Goal: Task Accomplishment & Management: Manage account settings

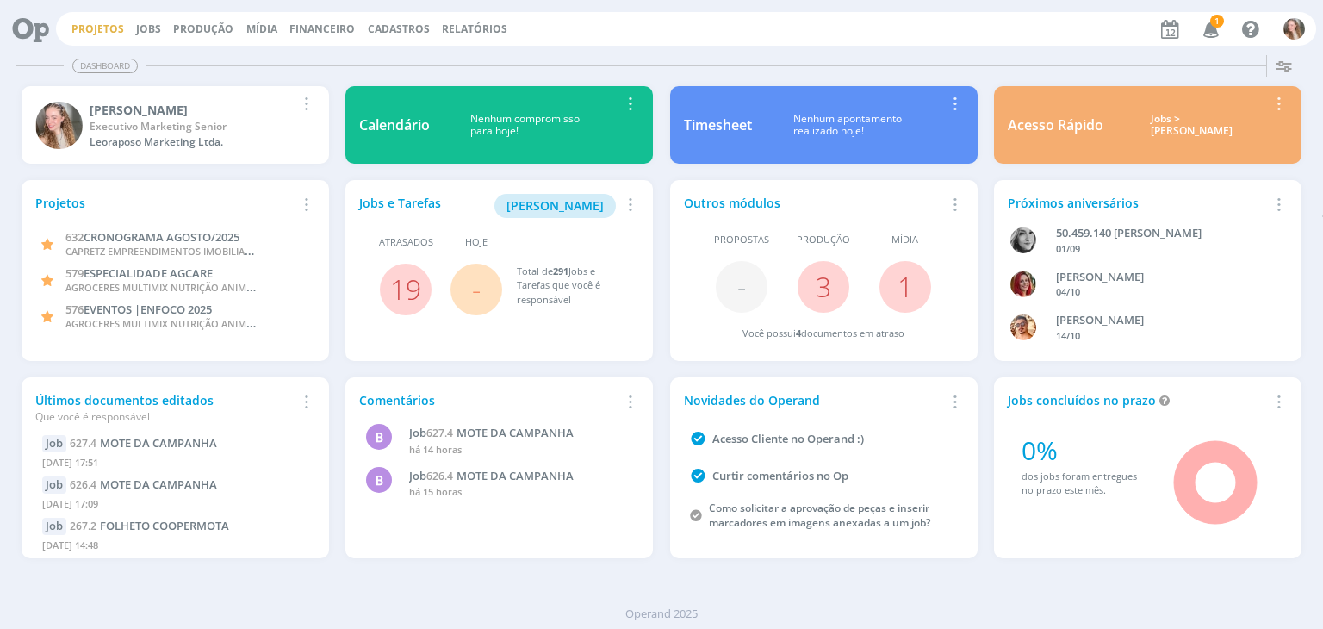
click at [92, 26] on link "Projetos" at bounding box center [97, 29] width 53 height 15
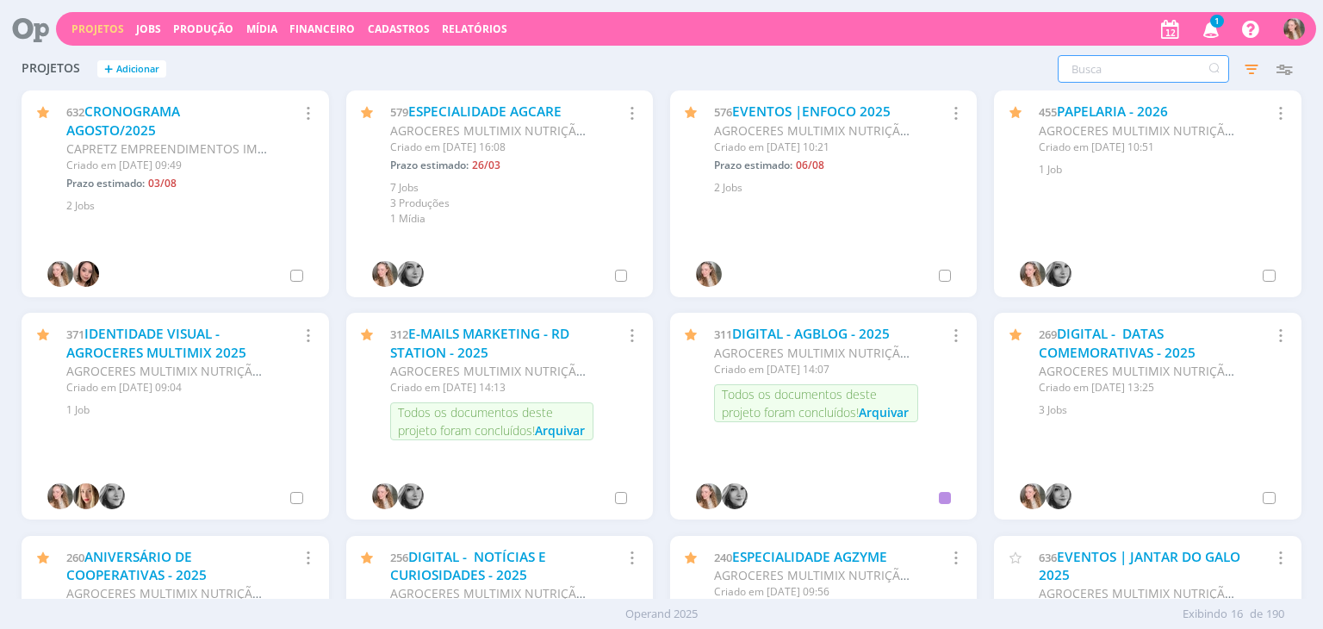
click at [1103, 60] on input "text" at bounding box center [1142, 69] width 171 height 28
type input "leven"
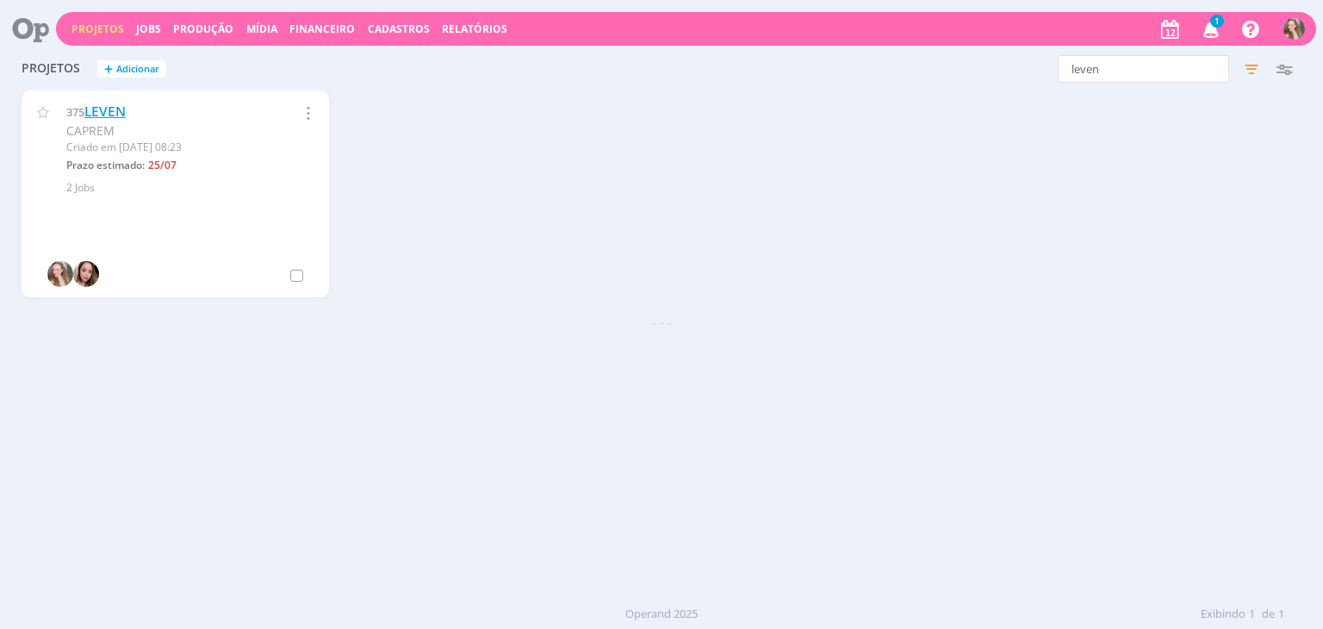
click at [103, 111] on link "LEVEN" at bounding box center [104, 111] width 41 height 18
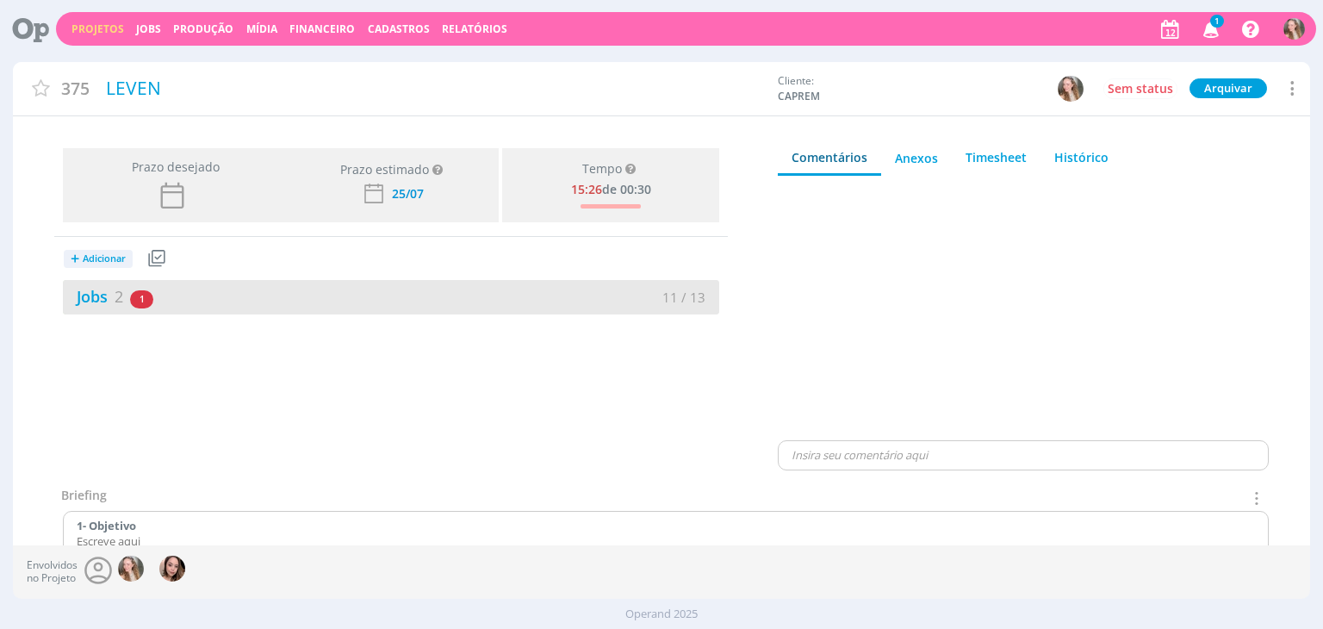
click at [176, 301] on div "Jobs 2 1 atrasado" at bounding box center [227, 296] width 328 height 23
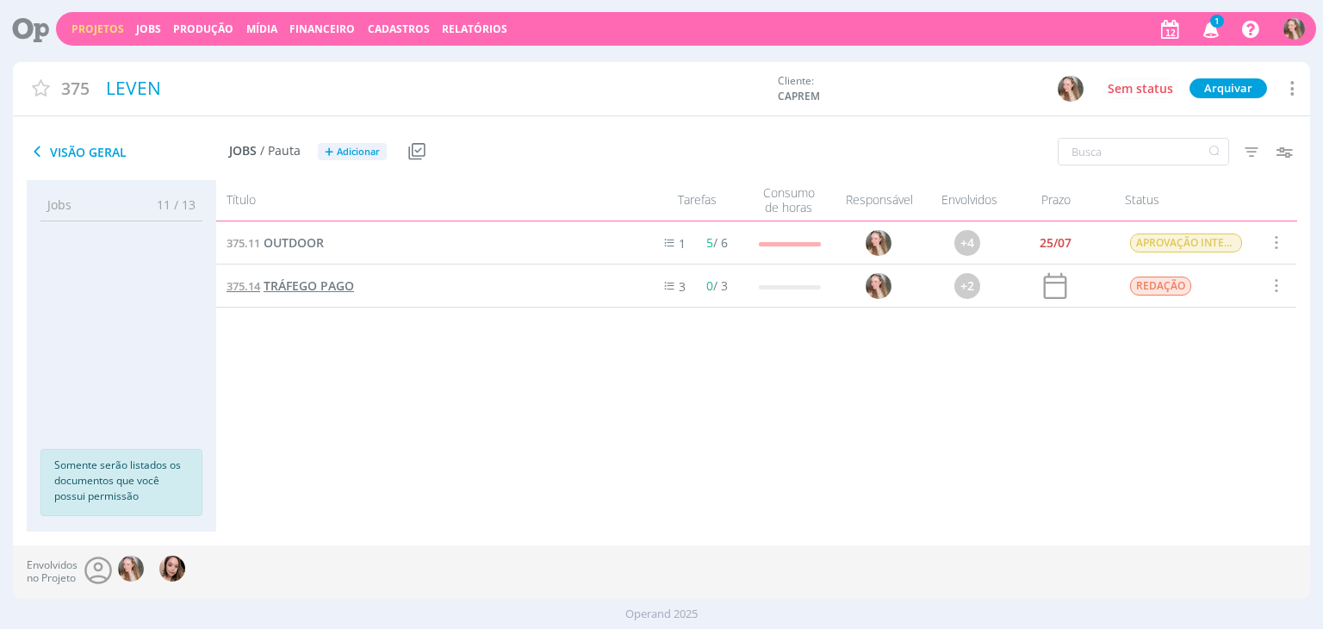
click at [307, 287] on span "TRÁFEGO PAGO" at bounding box center [308, 285] width 90 height 16
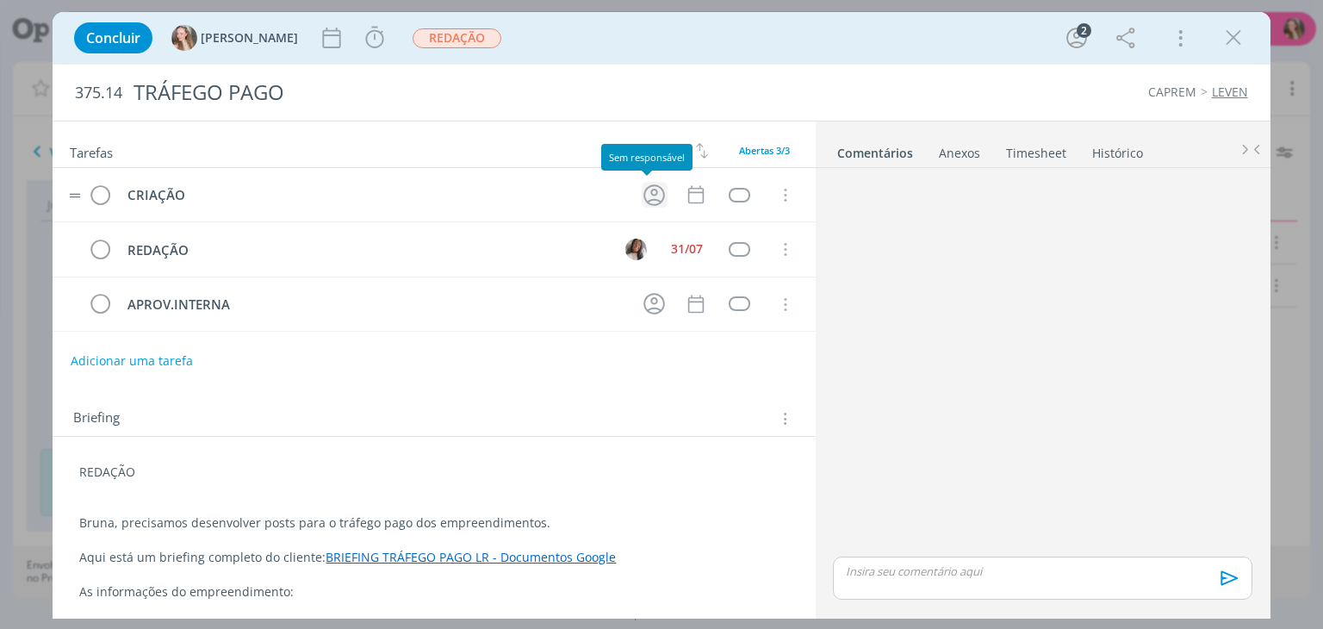
click at [648, 184] on icon "dialog" at bounding box center [654, 195] width 22 height 22
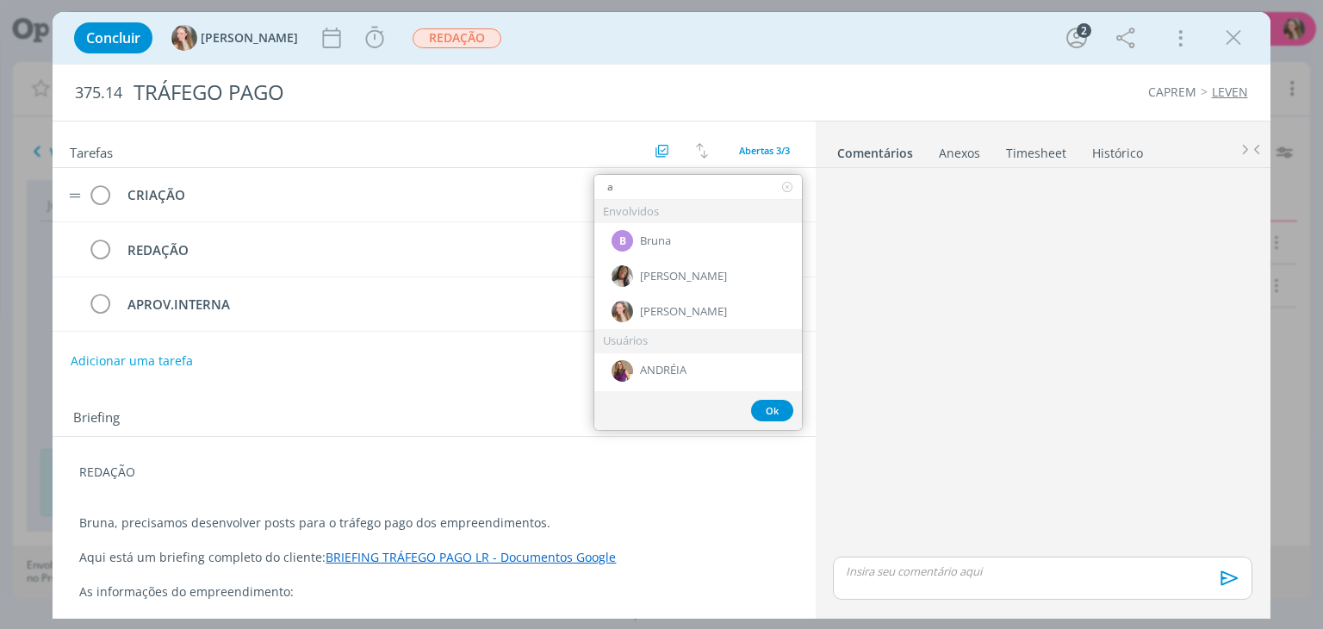
type input "al"
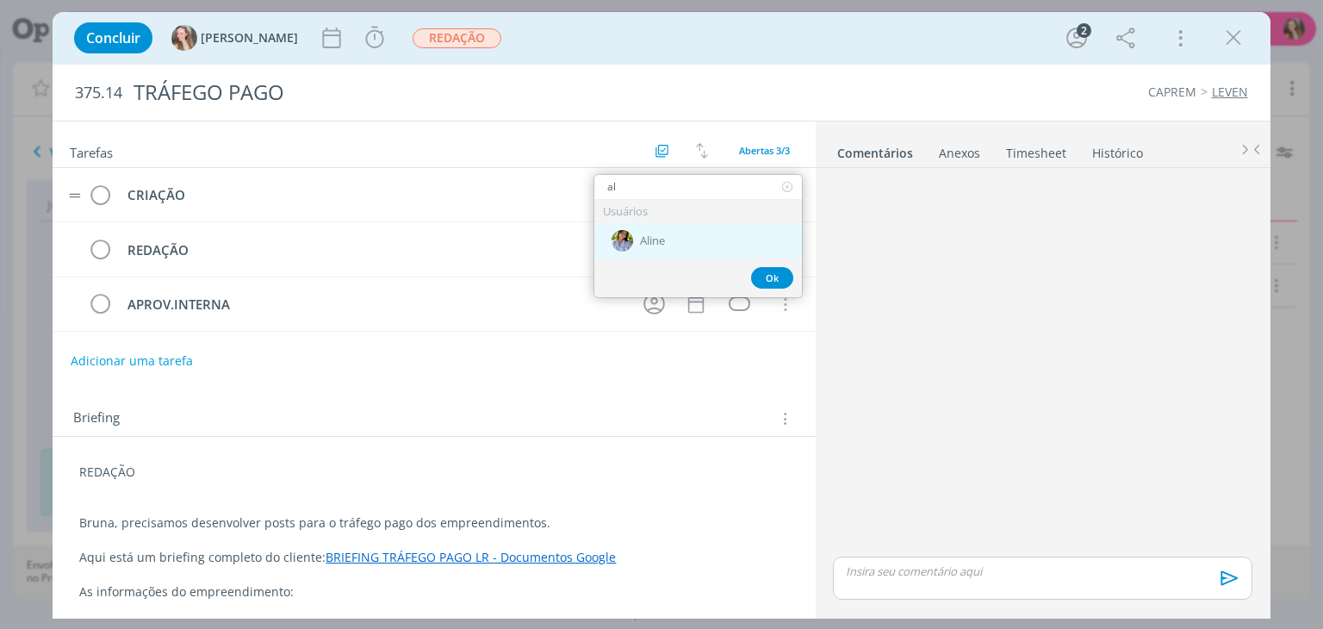
click at [672, 232] on div "Aline" at bounding box center [698, 240] width 208 height 35
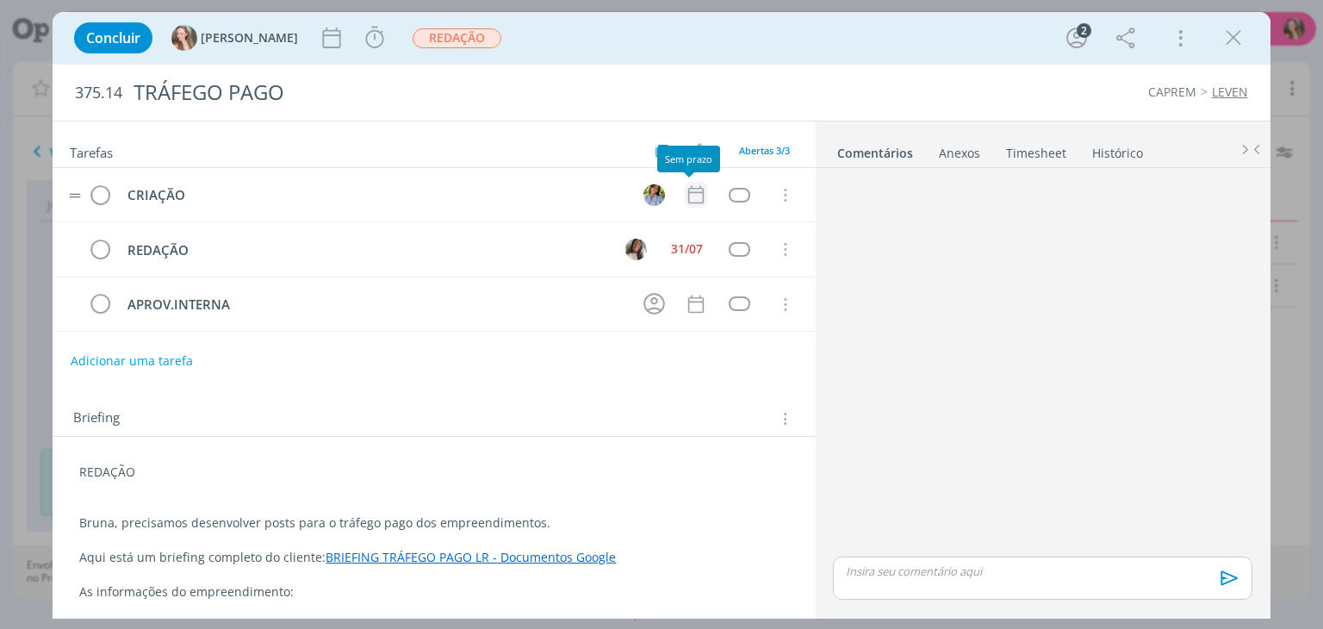
click at [686, 190] on icon "dialog" at bounding box center [696, 194] width 22 height 22
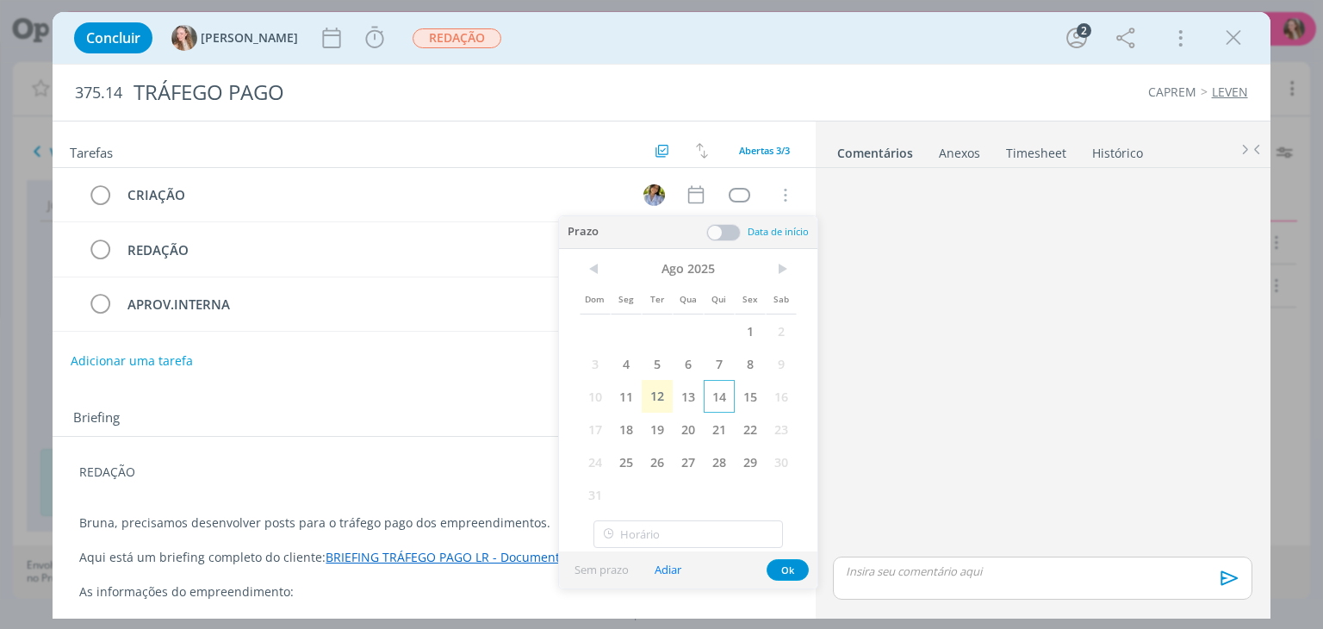
click at [716, 395] on span "14" at bounding box center [719, 396] width 31 height 33
click at [776, 561] on button "Ok" at bounding box center [787, 570] width 42 height 22
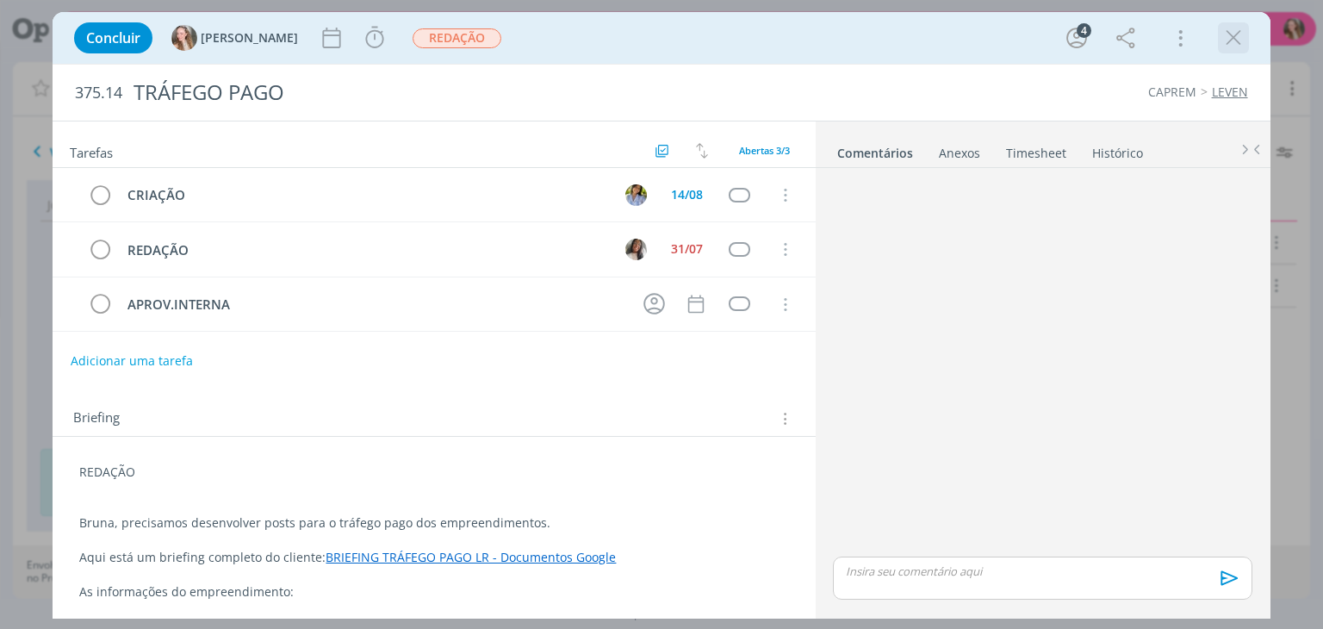
click at [1224, 31] on icon "dialog" at bounding box center [1233, 38] width 26 height 26
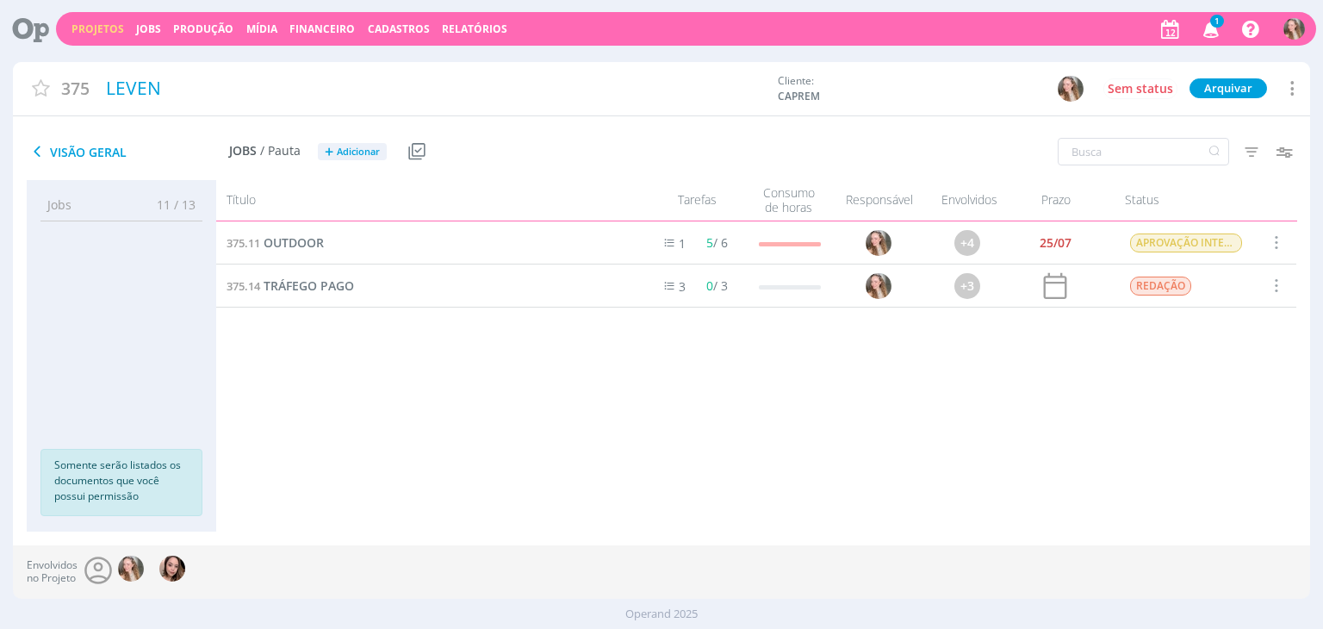
click at [82, 32] on link "Projetos" at bounding box center [97, 29] width 53 height 15
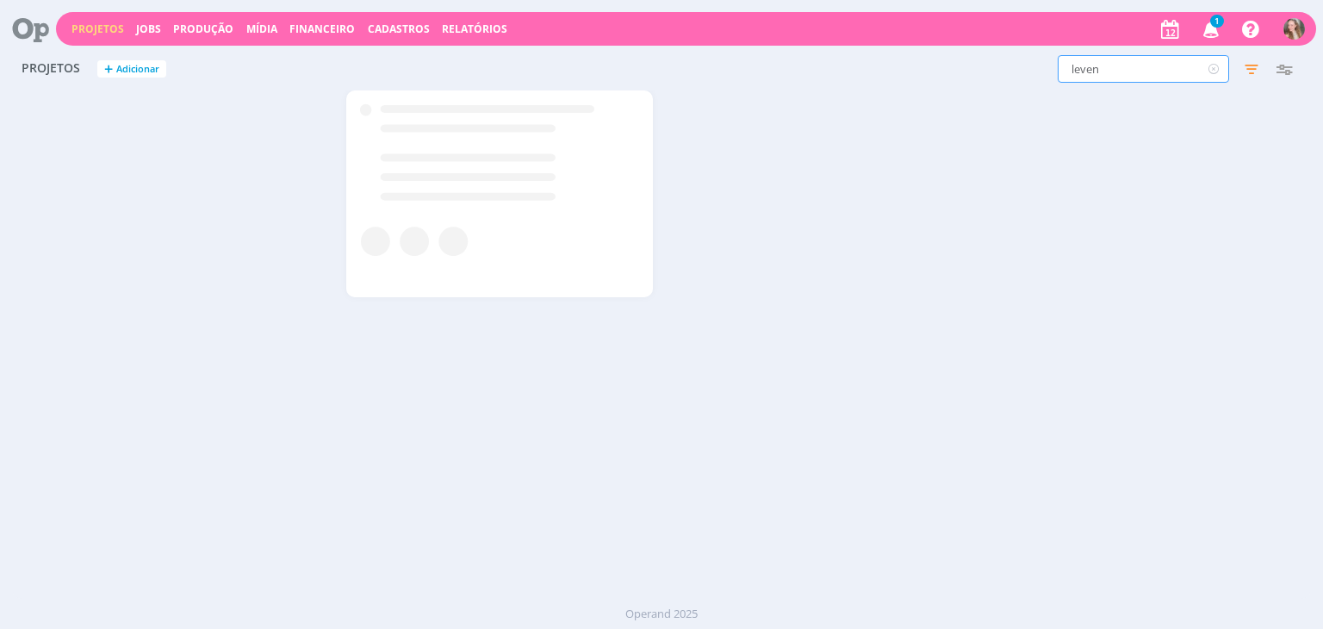
drag, startPoint x: 1040, startPoint y: 66, endPoint x: 1025, endPoint y: 64, distance: 15.7
click at [1025, 64] on div "leven Filtros Filtrar Limpar leven Status Clientes 4 selecionados Data de criaç…" at bounding box center [1066, 69] width 468 height 28
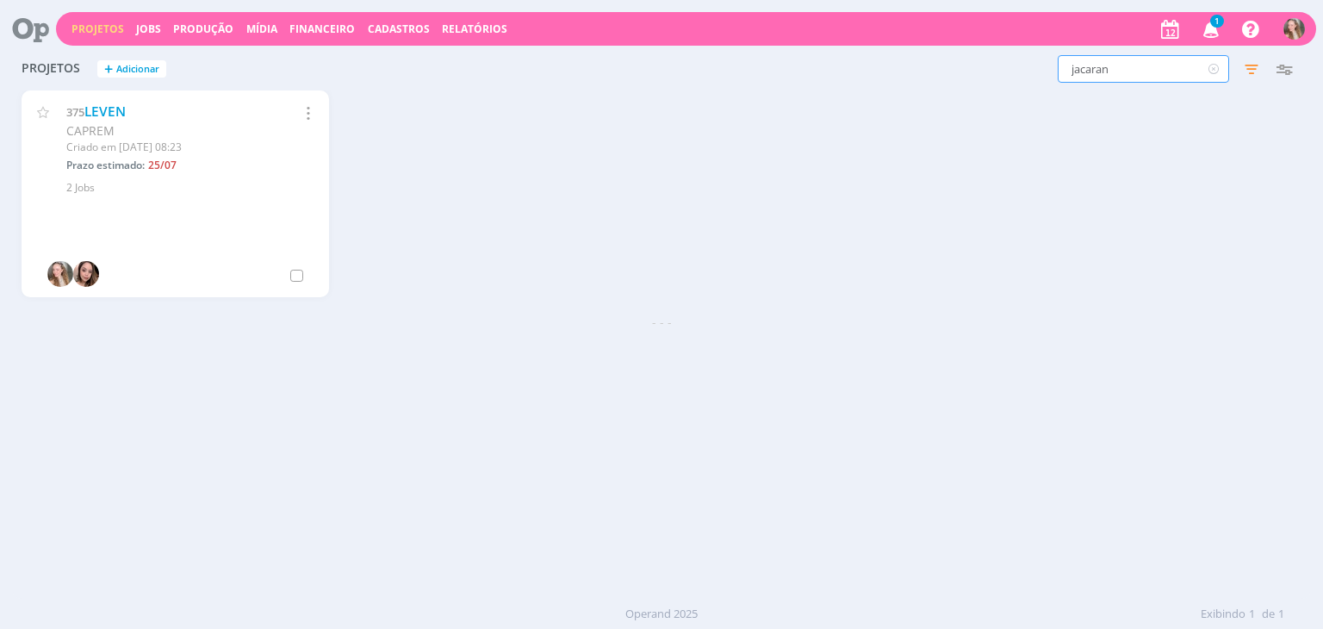
type input "jacaran"
click at [172, 109] on link "JACARANDÁS RESIDENCIAL" at bounding box center [169, 111] width 170 height 18
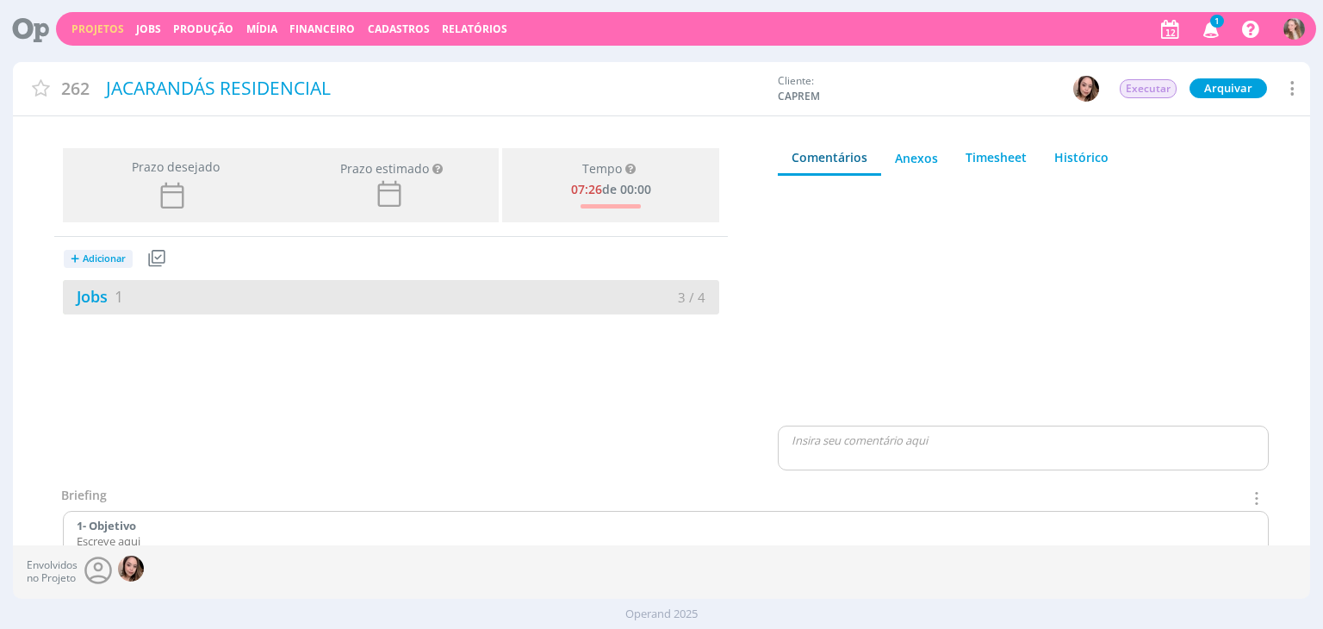
click at [199, 297] on div "Jobs 1" at bounding box center [227, 296] width 328 height 23
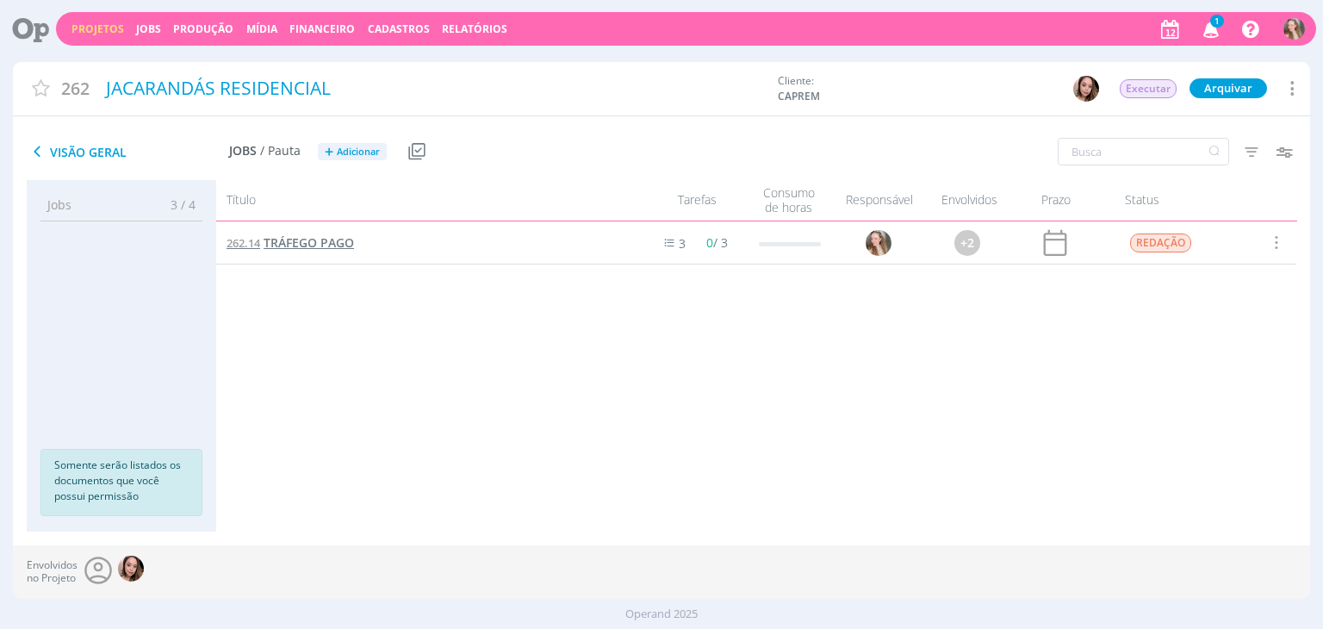
click at [331, 246] on span "TRÁFEGO PAGO" at bounding box center [308, 242] width 90 height 16
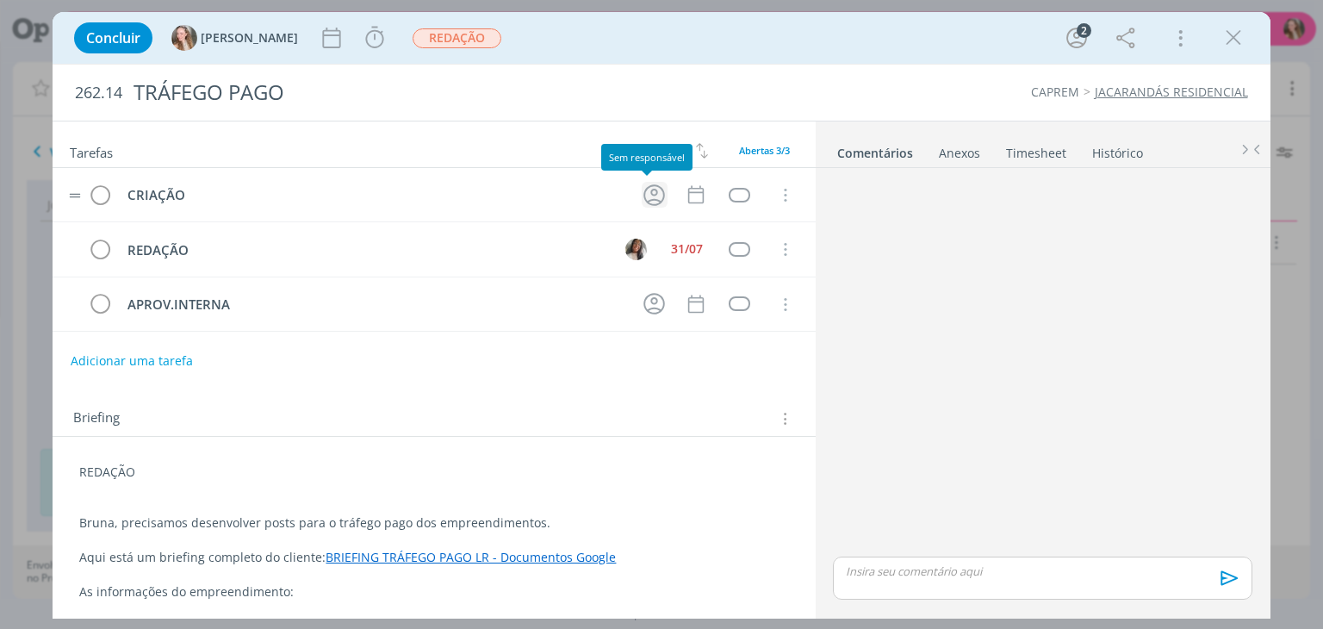
click at [648, 195] on icon "dialog" at bounding box center [654, 195] width 27 height 27
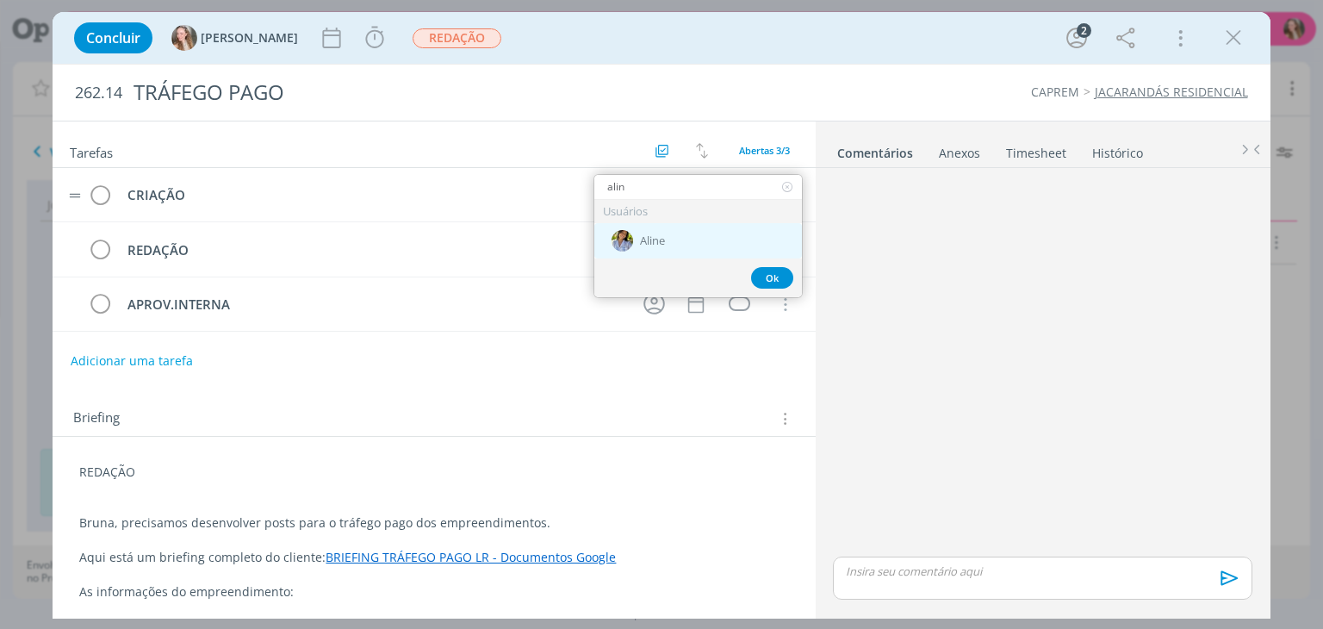
type input "alin"
click at [661, 225] on div "Aline" at bounding box center [698, 240] width 208 height 35
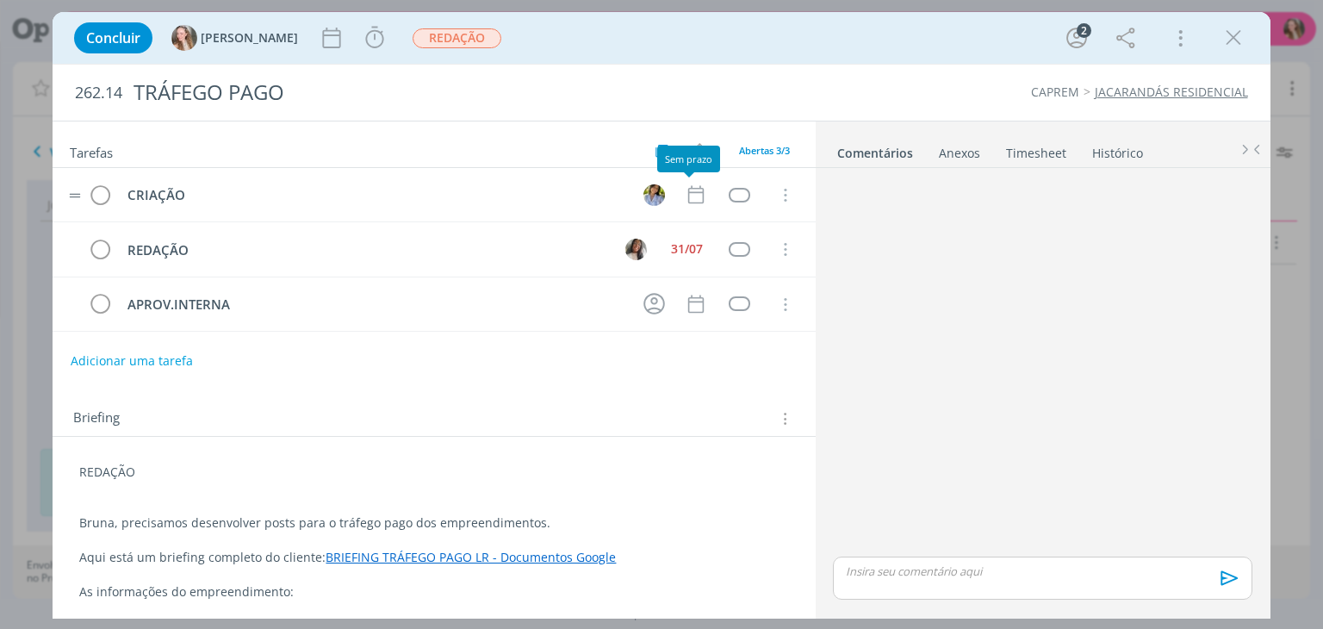
click at [675, 195] on tr "CRIAÇÃO Cancelar" at bounding box center [434, 195] width 762 height 54
click at [687, 193] on icon "dialog" at bounding box center [696, 194] width 22 height 22
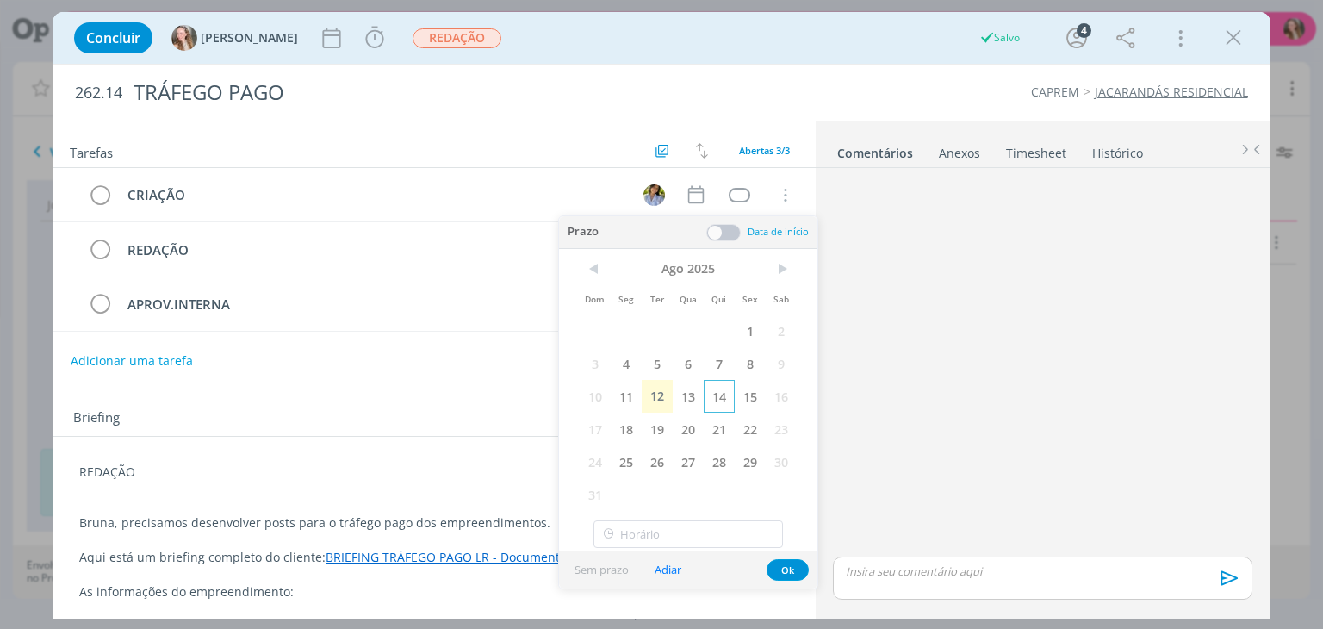
click at [720, 393] on span "14" at bounding box center [719, 396] width 31 height 33
click at [782, 569] on button "Ok" at bounding box center [787, 570] width 42 height 22
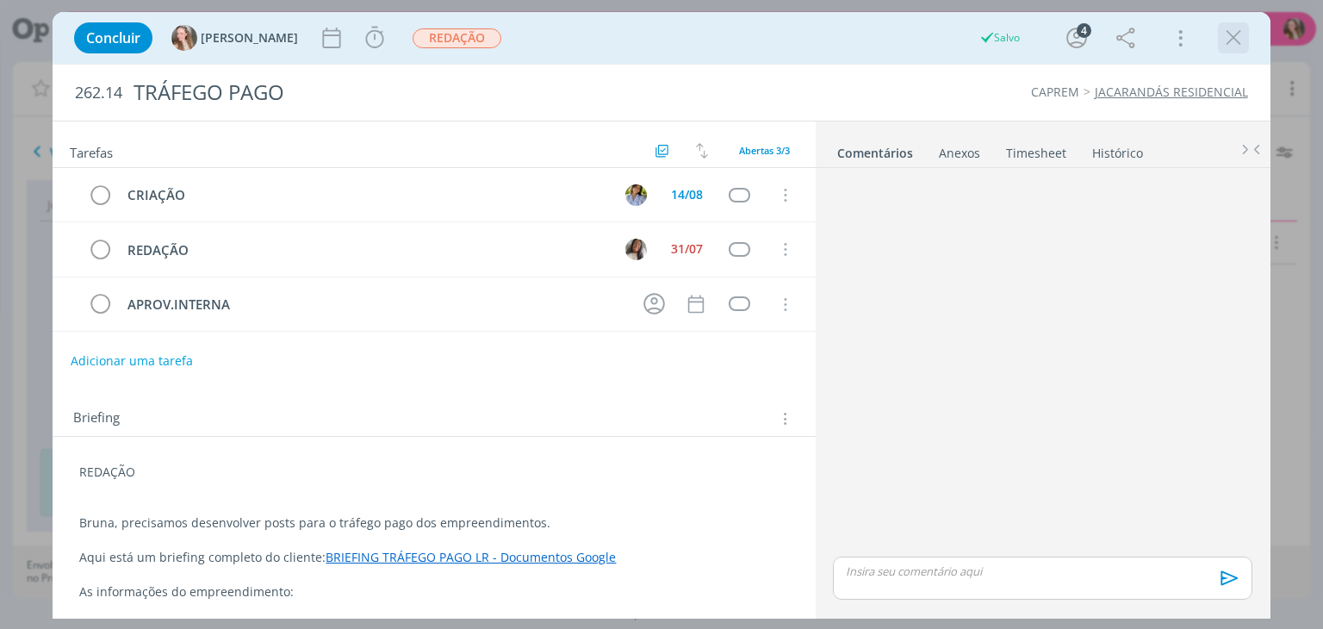
click at [1239, 34] on icon "dialog" at bounding box center [1233, 38] width 26 height 26
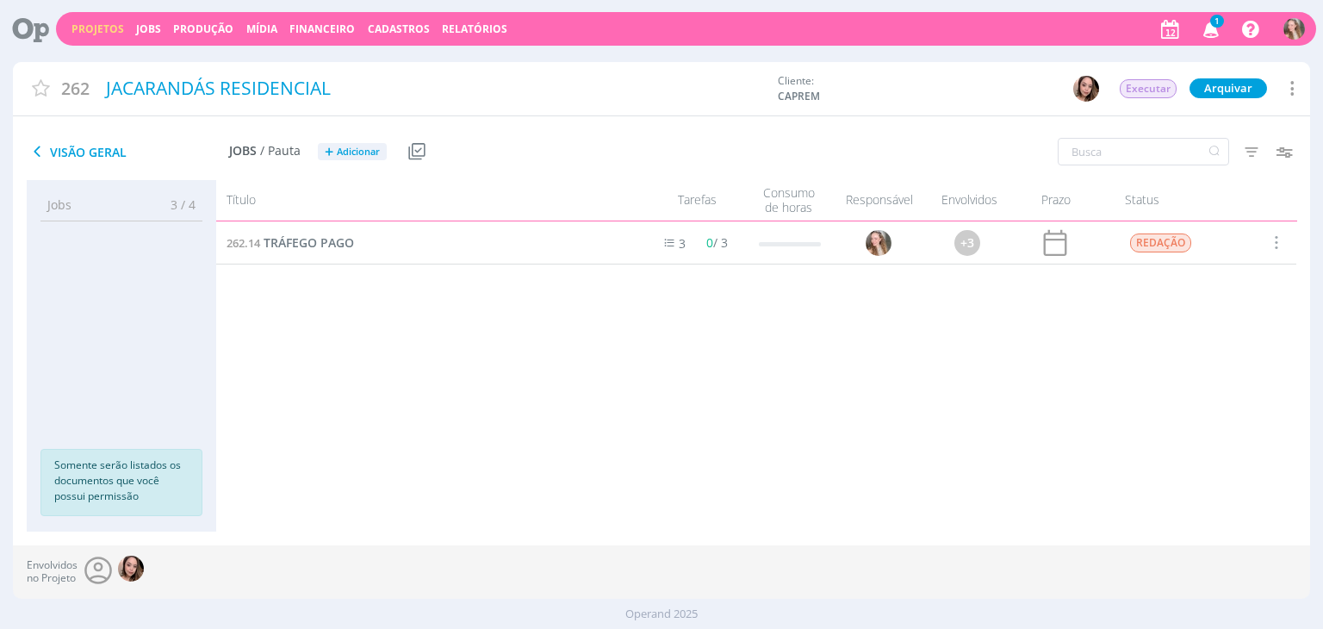
click at [84, 36] on div "Projetos Jobs Produção [GEOGRAPHIC_DATA] Financeiro Cadastros Relatórios 1 Noti…" at bounding box center [686, 29] width 1260 height 34
click at [90, 32] on link "Projetos" at bounding box center [97, 29] width 53 height 15
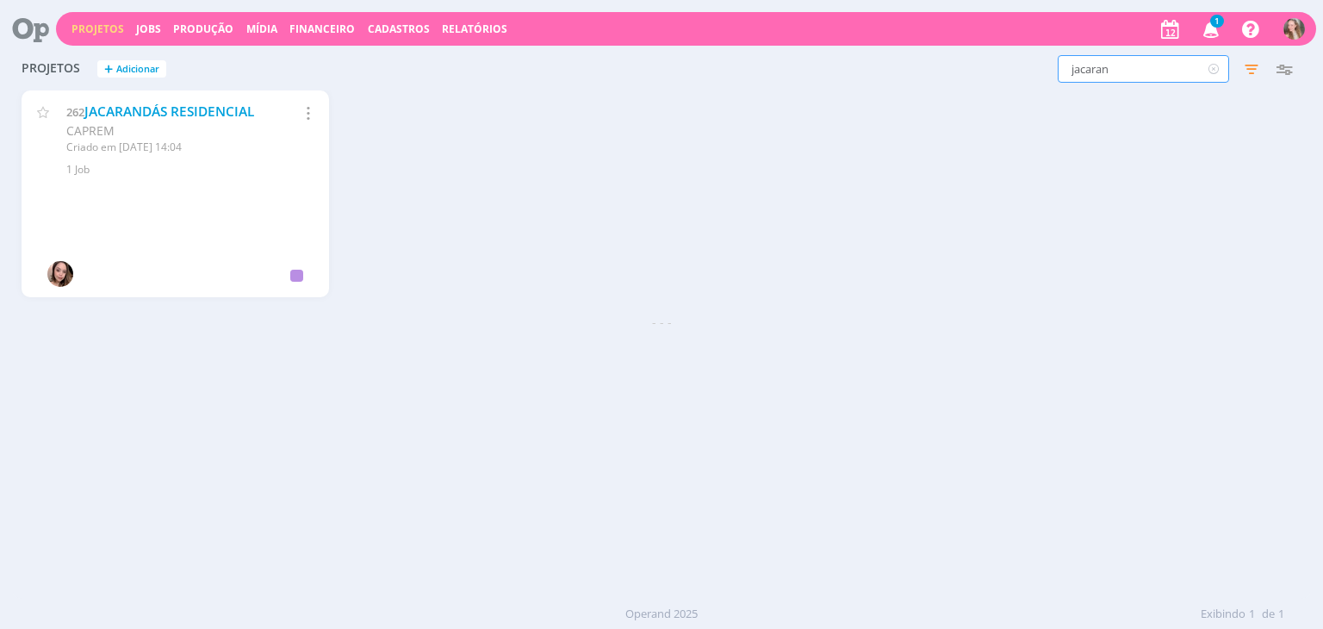
drag, startPoint x: 1118, startPoint y: 58, endPoint x: 1040, endPoint y: 81, distance: 80.9
click at [1040, 81] on div "jacaran Filtros Filtrar Limpar jacaran Status Clientes 4 selecionados Data de c…" at bounding box center [1066, 69] width 468 height 28
type input "diamon"
click at [131, 103] on link "DIAMOND RESIDENCIAL" at bounding box center [160, 111] width 152 height 18
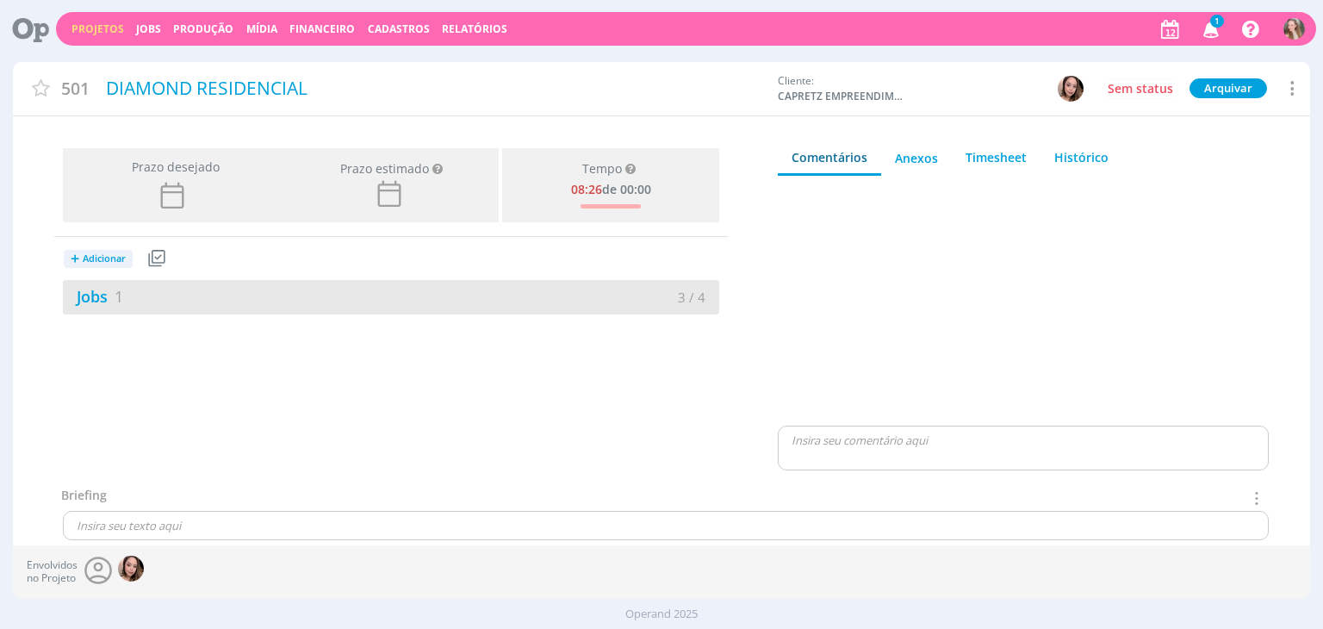
click at [146, 301] on div "Jobs 1" at bounding box center [227, 296] width 328 height 23
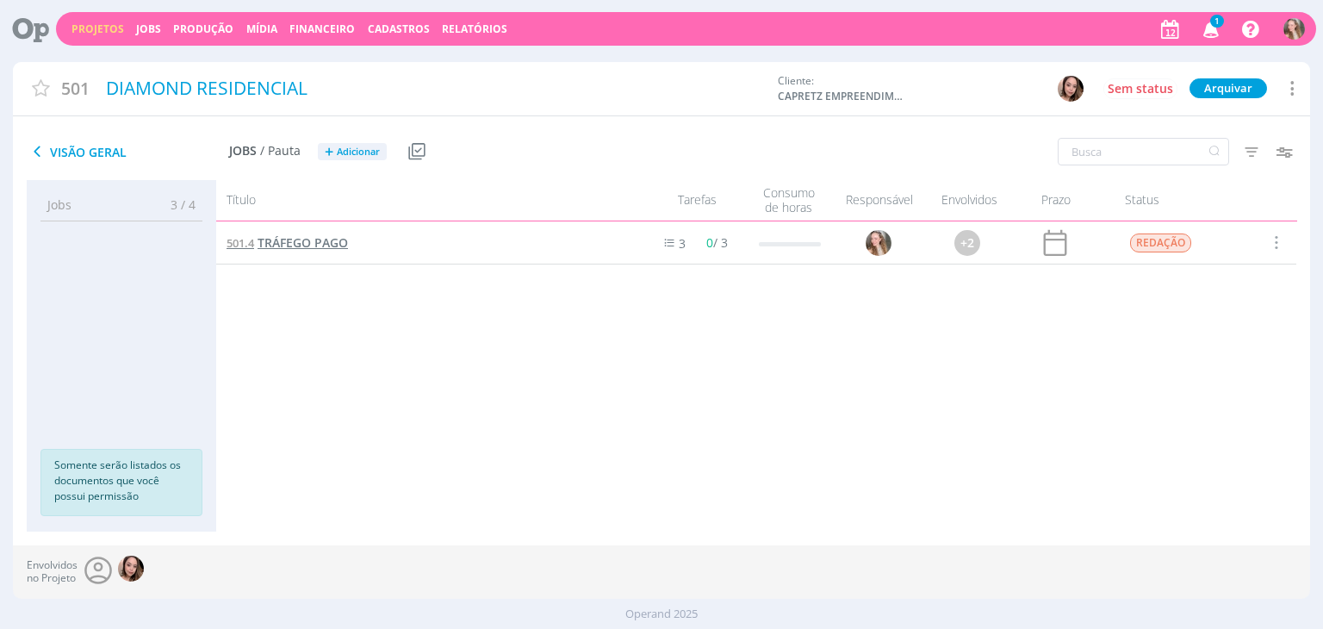
click at [290, 239] on span "TRÁFEGO PAGO" at bounding box center [302, 242] width 90 height 16
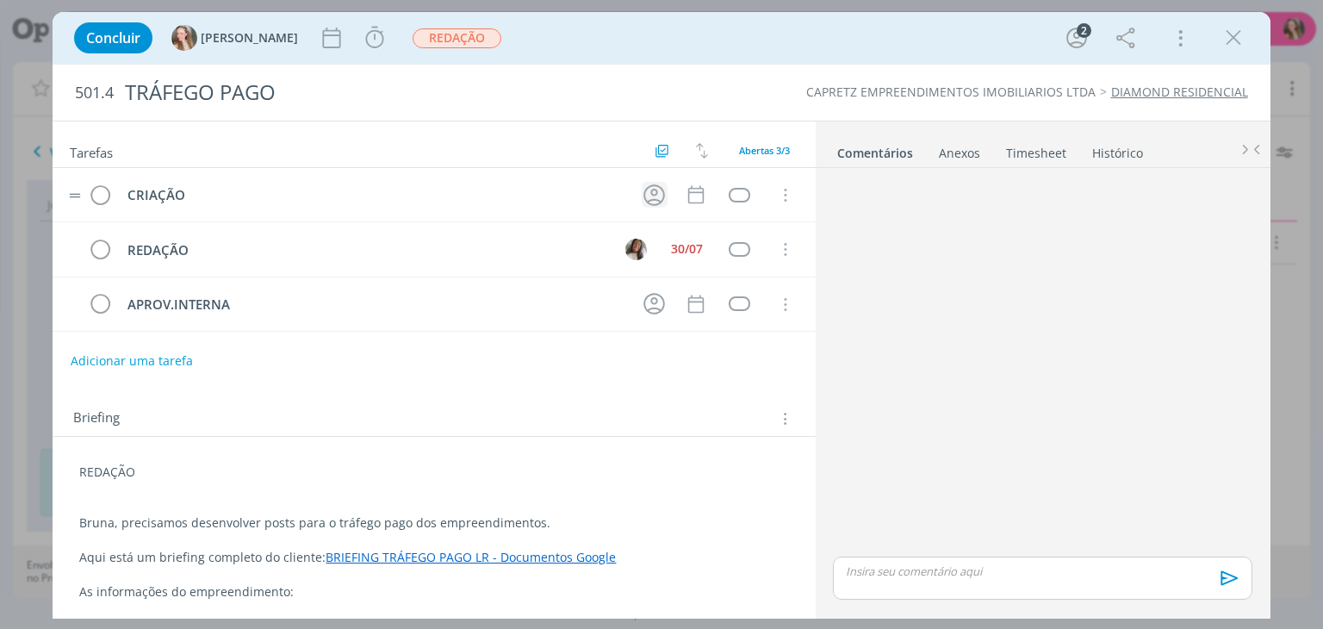
click at [647, 182] on icon "dialog" at bounding box center [654, 195] width 27 height 27
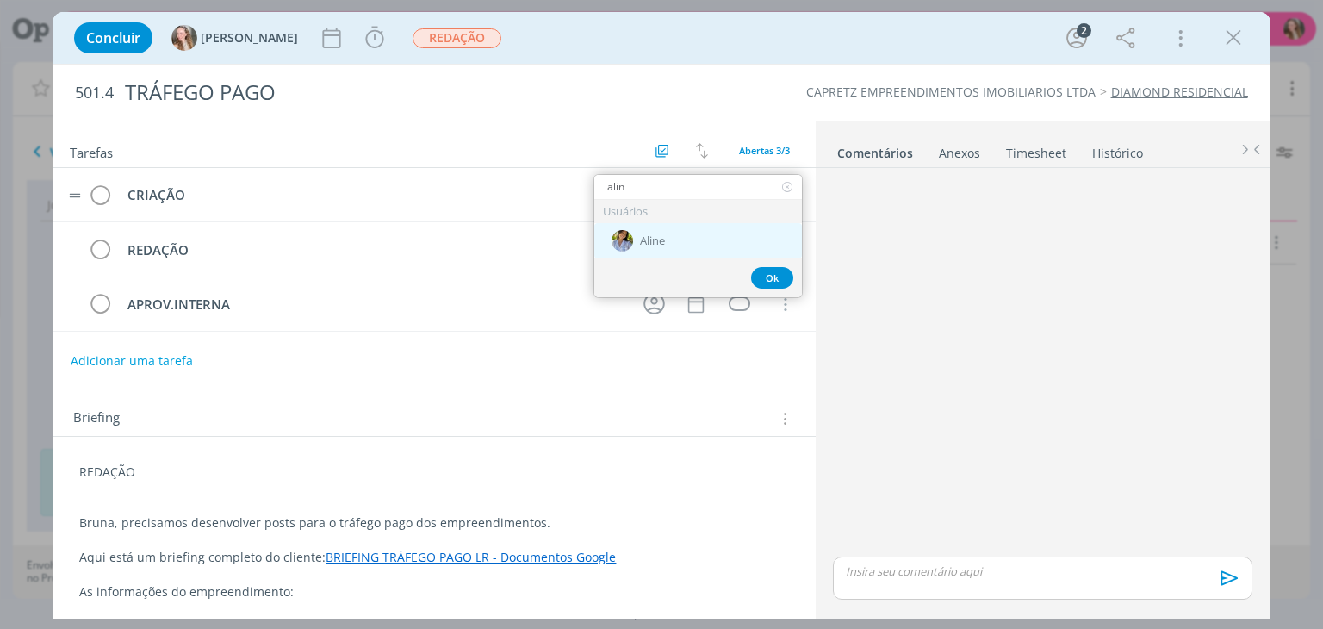
type input "alin"
click at [656, 249] on div "Aline" at bounding box center [698, 240] width 208 height 35
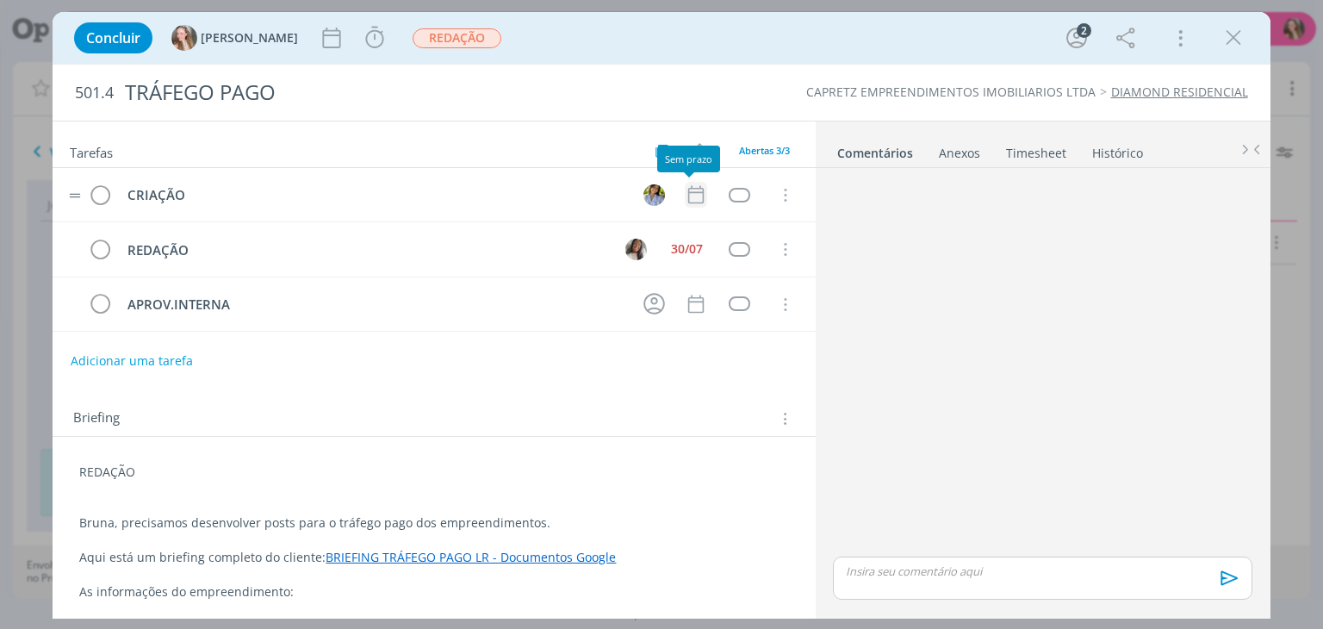
click at [685, 185] on icon "dialog" at bounding box center [696, 194] width 22 height 22
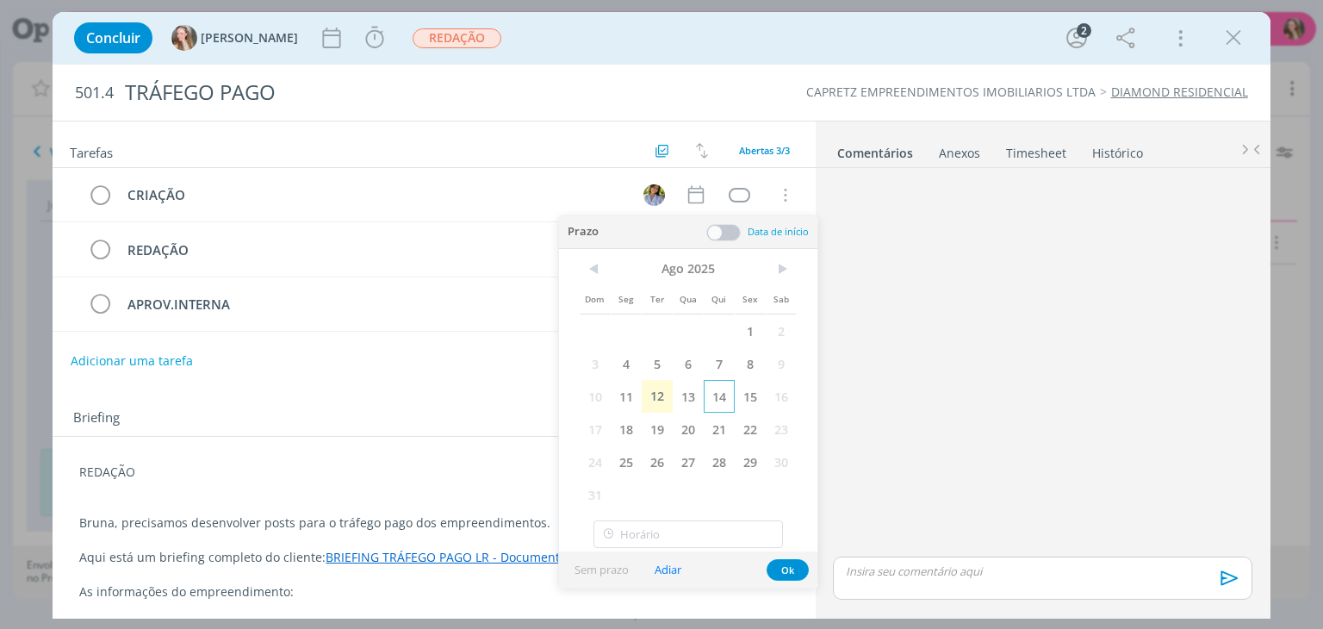
click at [728, 402] on span "14" at bounding box center [719, 396] width 31 height 33
click at [792, 566] on button "Ok" at bounding box center [787, 570] width 42 height 22
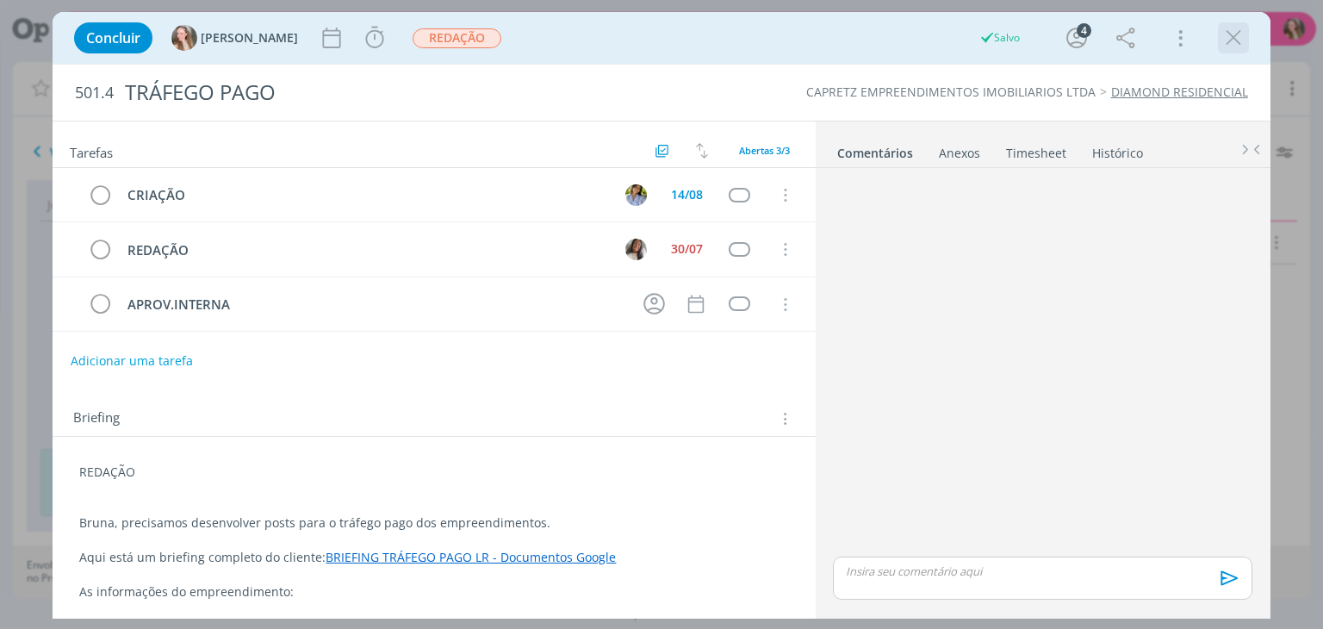
click at [1230, 31] on icon "dialog" at bounding box center [1233, 38] width 26 height 26
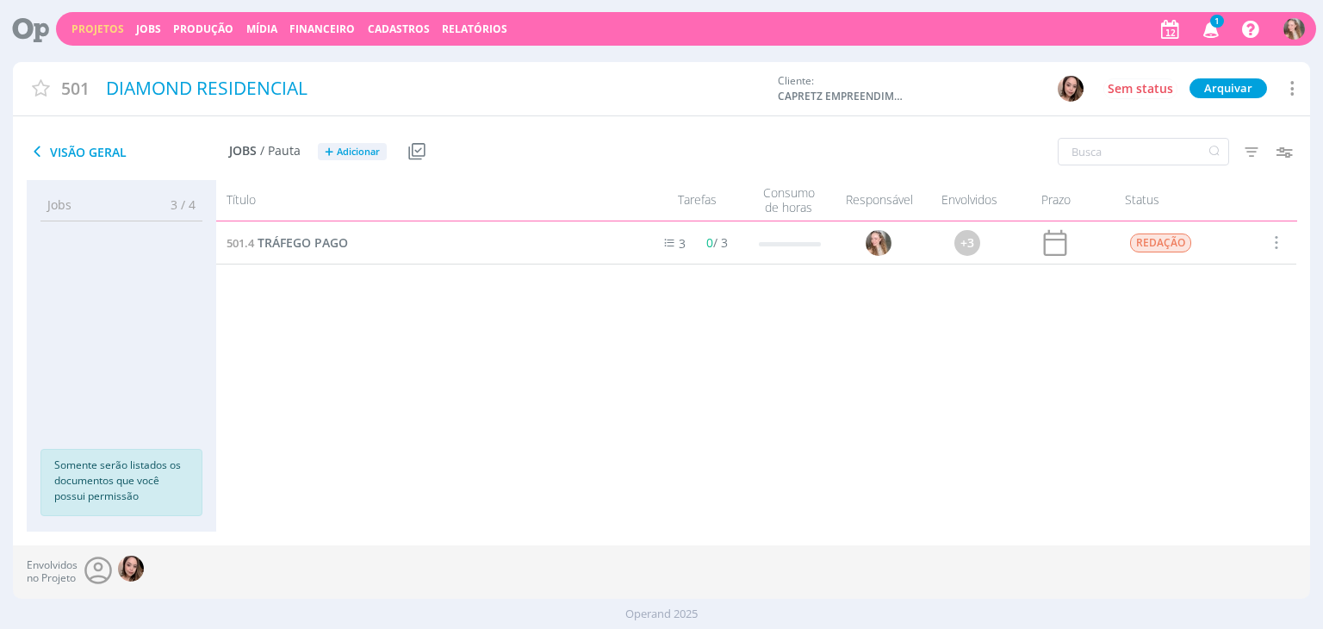
click at [1219, 23] on span "1" at bounding box center [1217, 21] width 14 height 13
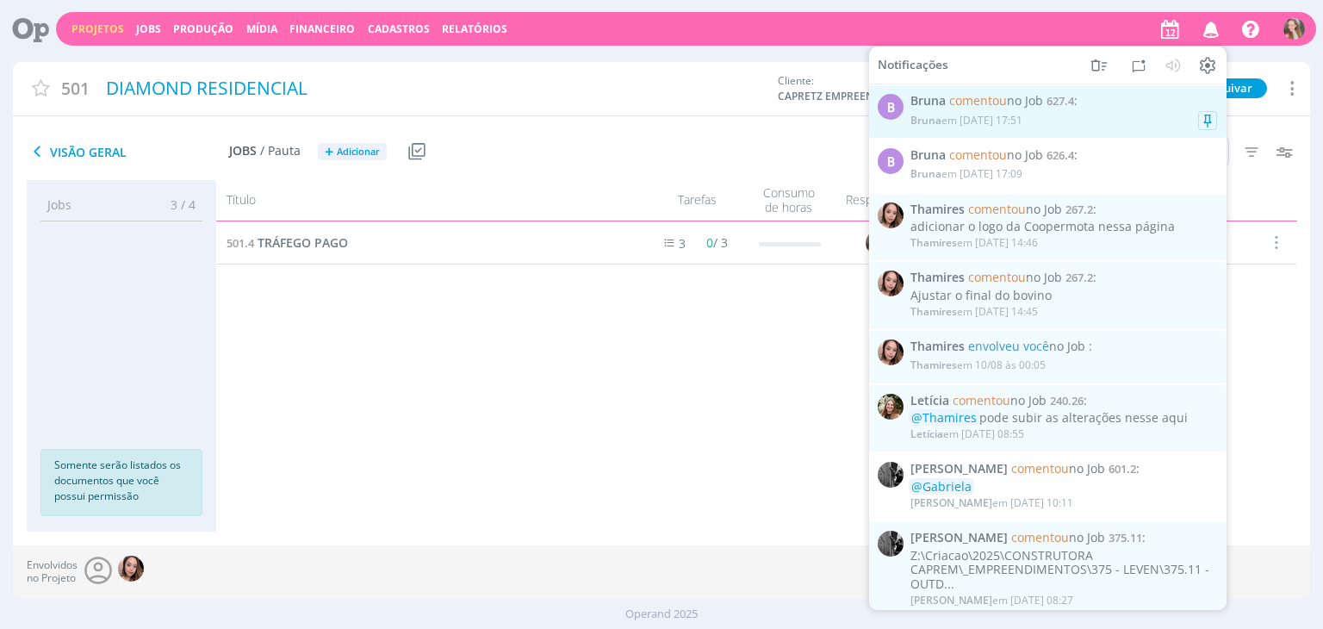
click at [1011, 108] on div "[PERSON_NAME] comentou no Job 627.4 : [PERSON_NAME] em [DATE] 17:51" at bounding box center [1063, 111] width 307 height 35
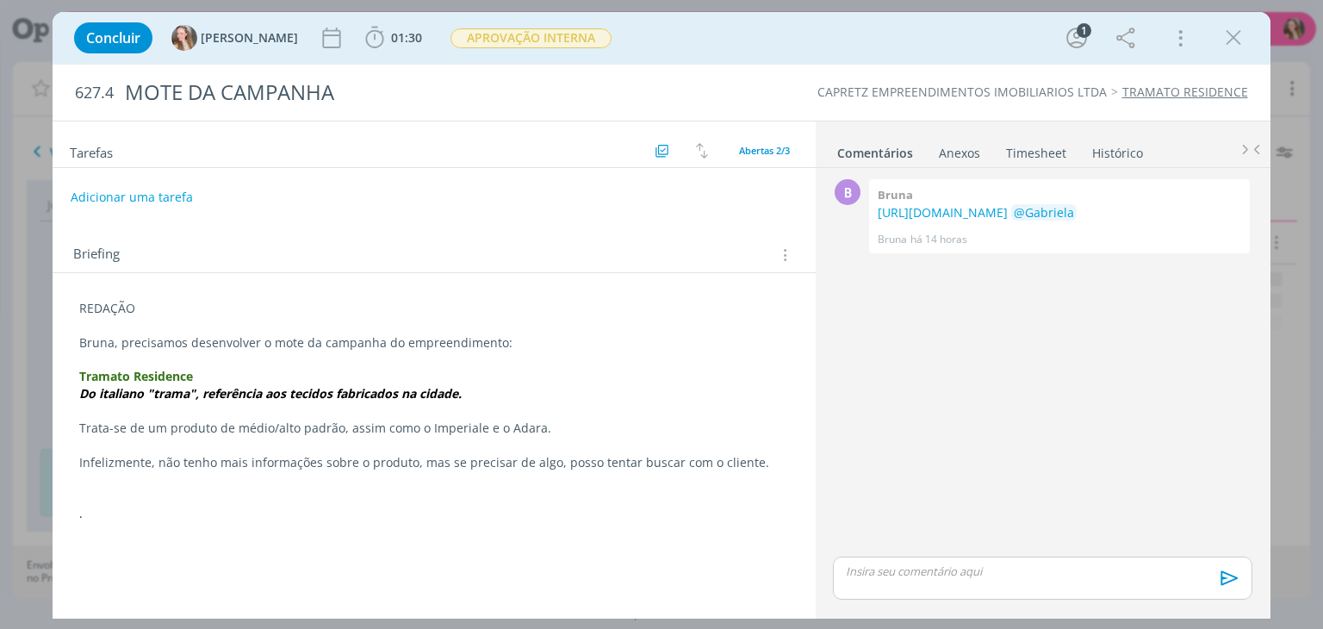
click at [1011, 108] on div "627.4 MOTE DA CAMPANHA CAPRETZ EMPREENDIMENTOS IMOBILIARIOS LTDA TRAMATO RESIDE…" at bounding box center [661, 93] width 1217 height 56
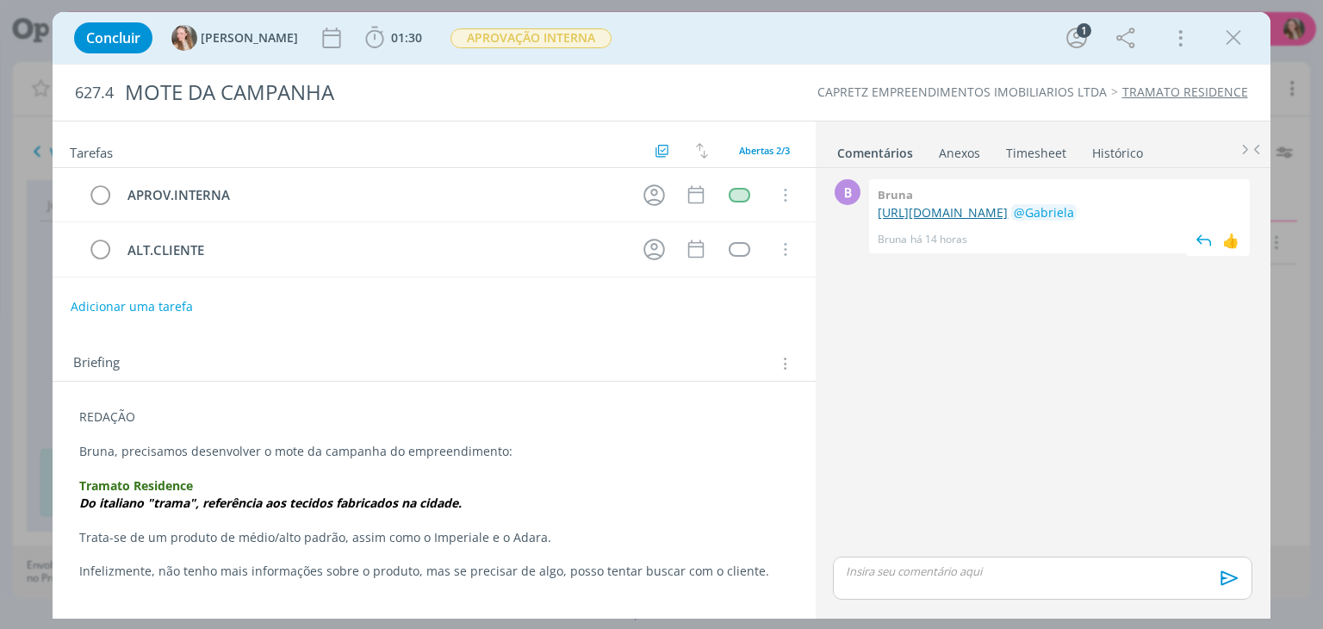
click at [973, 220] on link "[URL][DOMAIN_NAME]" at bounding box center [942, 212] width 130 height 16
